Goal: Download file/media

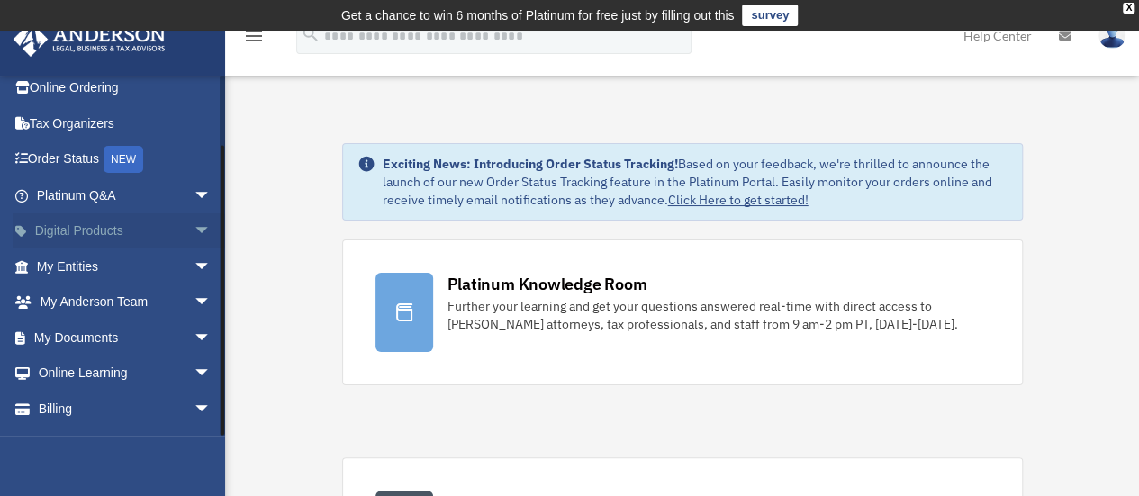
scroll to position [75, 0]
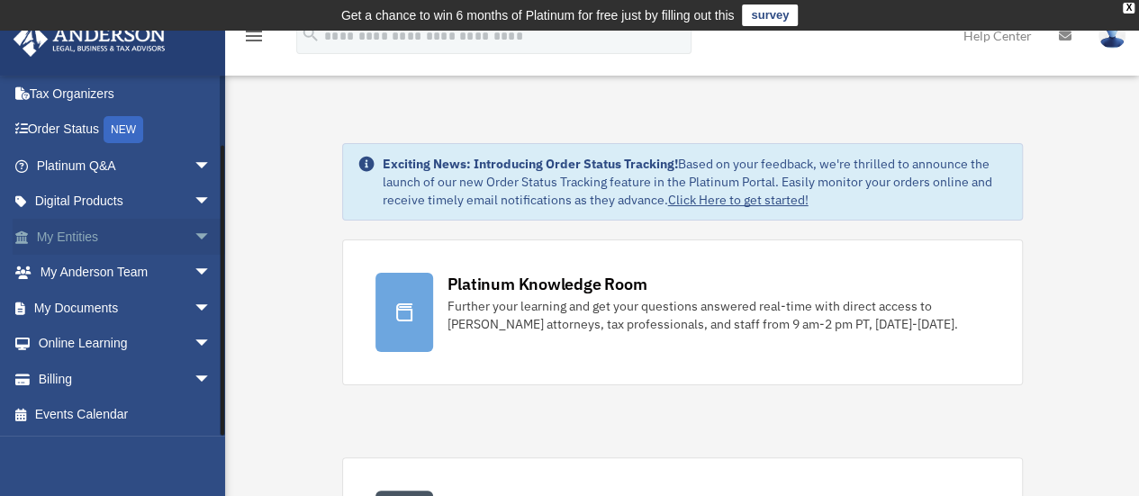
click at [194, 232] on span "arrow_drop_down" at bounding box center [212, 237] width 36 height 37
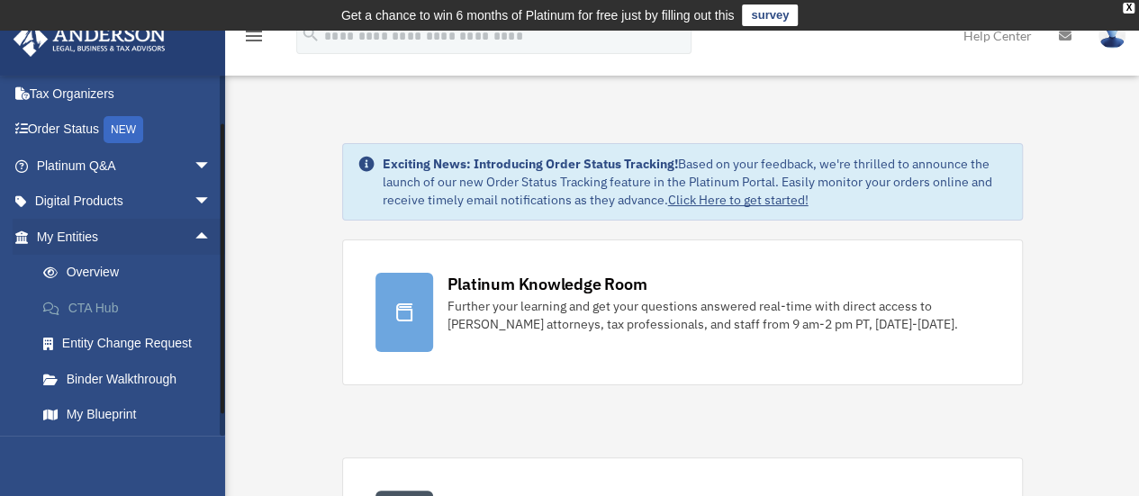
scroll to position [288, 0]
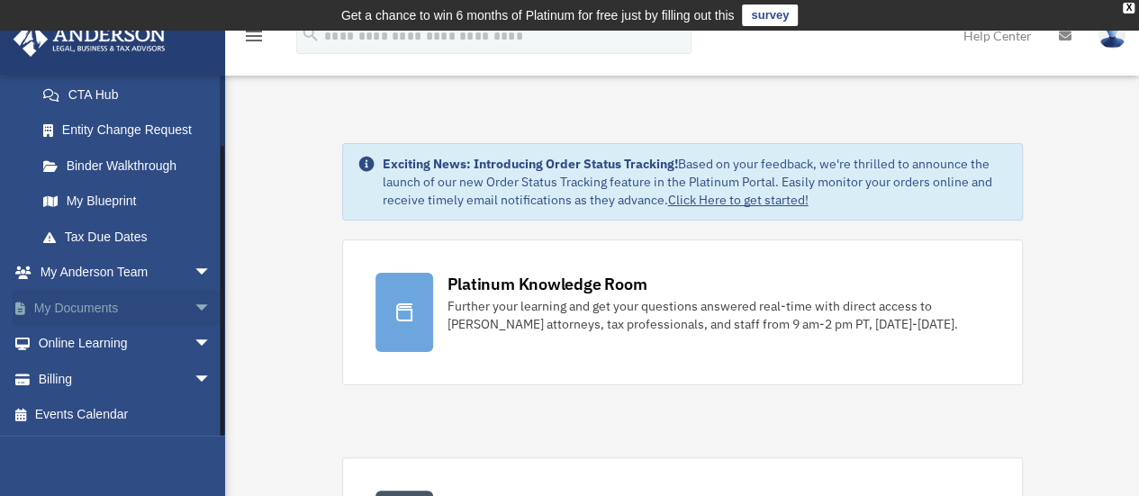
click at [171, 302] on link "My Documents arrow_drop_down" at bounding box center [126, 308] width 226 height 36
click at [194, 300] on span "arrow_drop_down" at bounding box center [212, 308] width 36 height 37
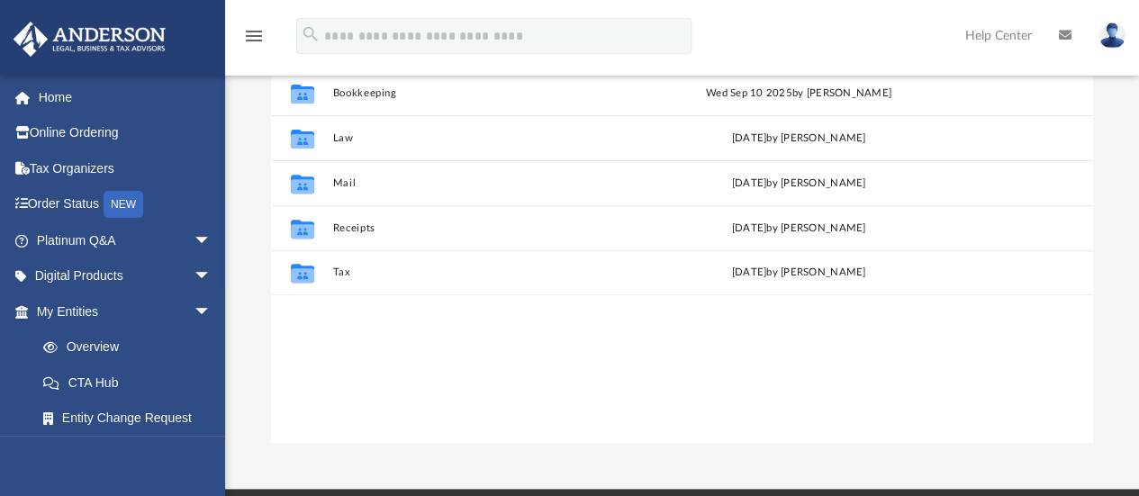
scroll to position [180, 0]
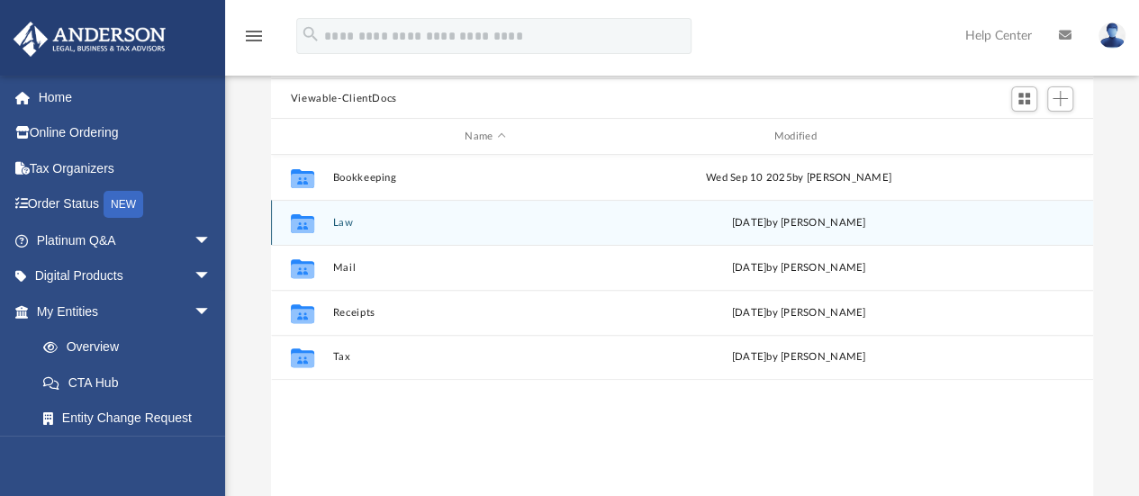
click at [342, 224] on button "Law" at bounding box center [484, 223] width 305 height 12
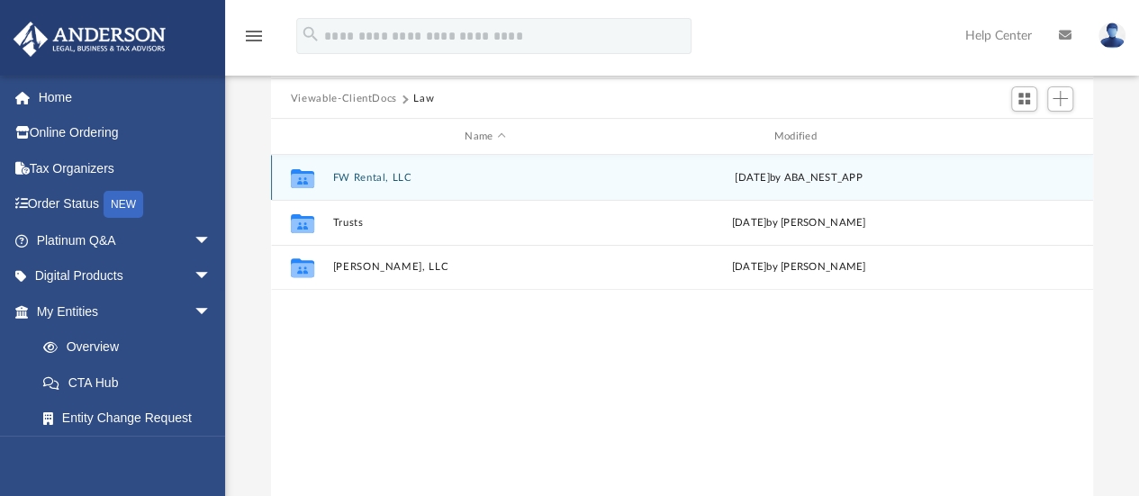
click at [354, 182] on button "FW Rental, LLC" at bounding box center [484, 178] width 305 height 12
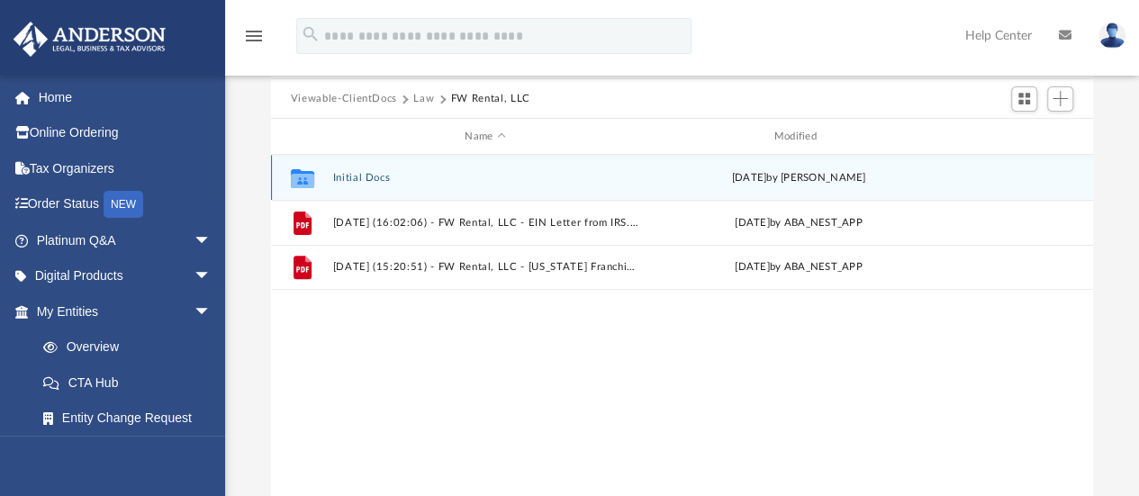
click at [353, 177] on button "Initial Docs" at bounding box center [484, 178] width 305 height 12
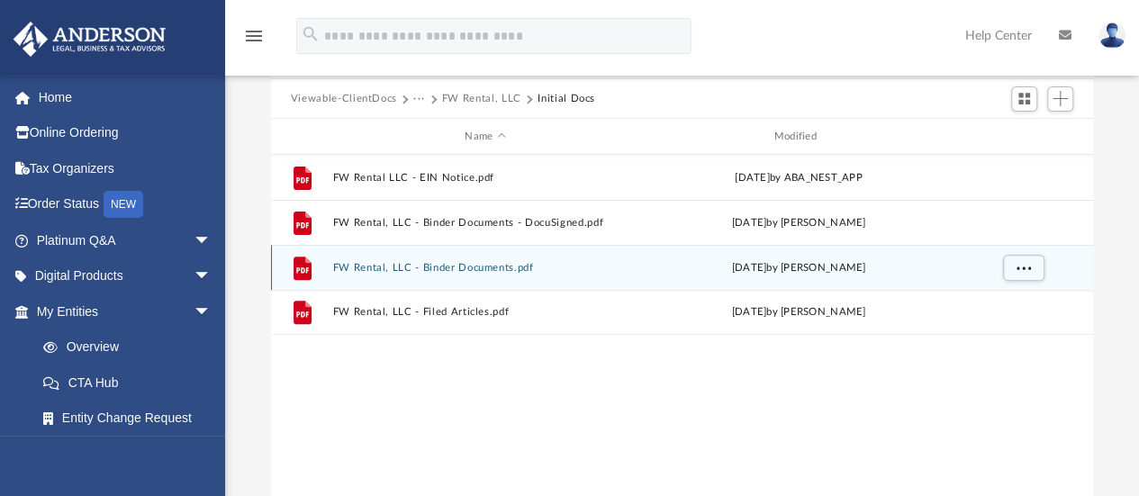
click at [448, 266] on button "FW Rental, LLC - Binder Documents.pdf" at bounding box center [484, 268] width 305 height 12
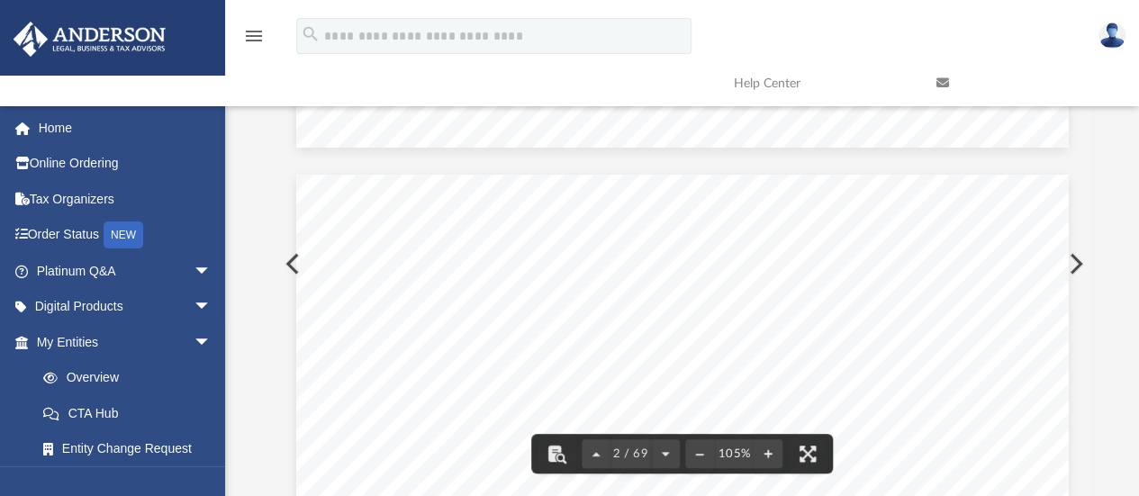
scroll to position [810, 0]
